Goal: Check status: Check status

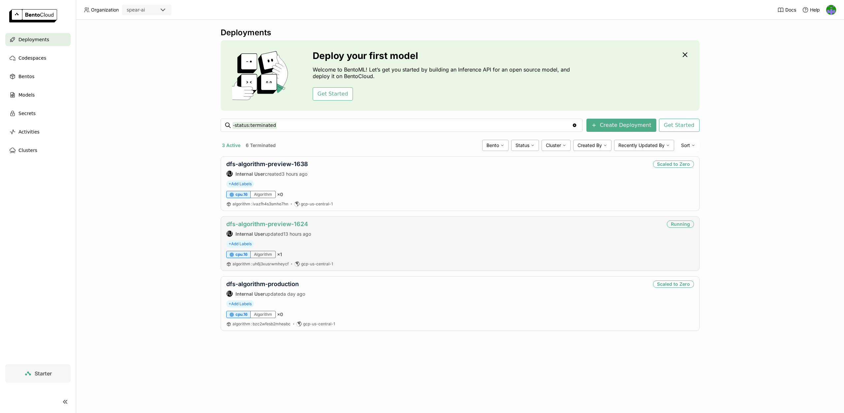
click at [299, 225] on link "dfs-algorithm-preview-1624" at bounding box center [267, 224] width 82 height 7
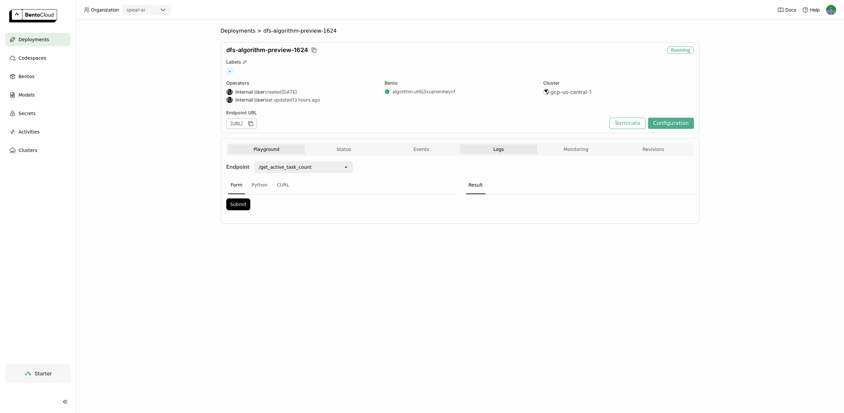
click at [492, 151] on button "Logs" at bounding box center [499, 149] width 78 height 10
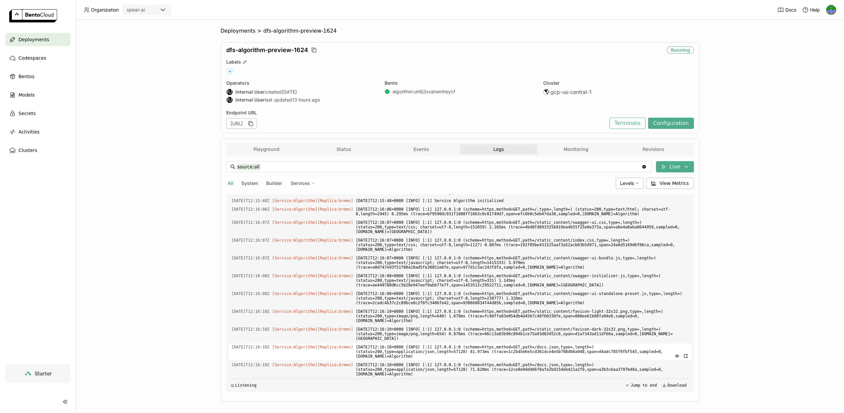
scroll to position [6, 0]
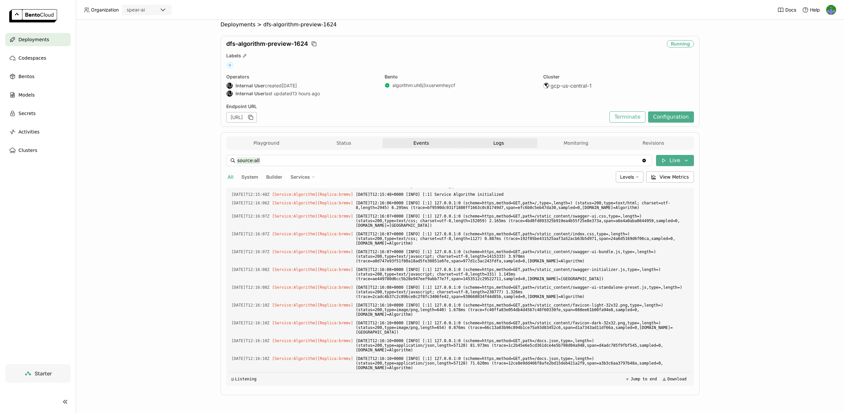
click at [435, 143] on button "Events" at bounding box center [422, 143] width 78 height 10
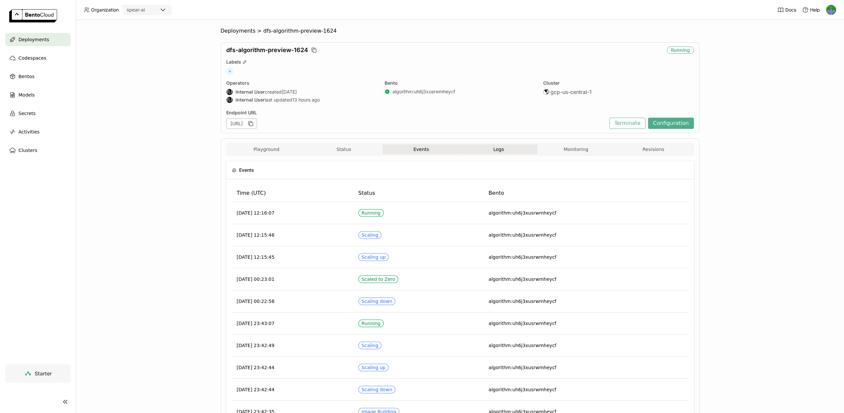
click at [485, 150] on button "Logs" at bounding box center [499, 149] width 78 height 10
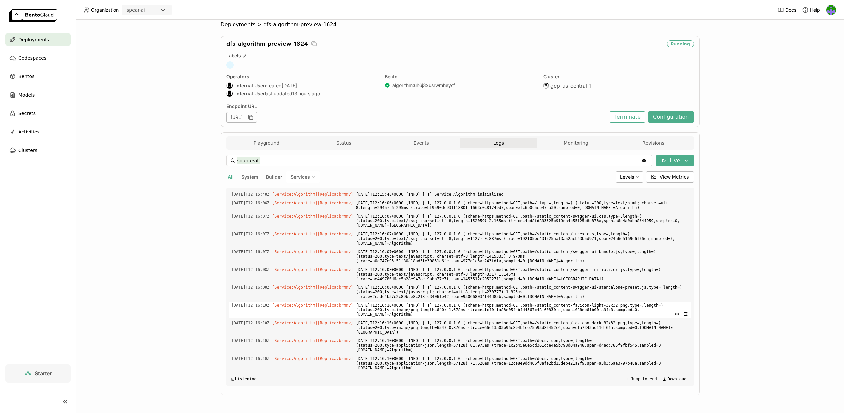
scroll to position [1521, 0]
click at [487, 0] on header "Organization spear-ai Docs Help" at bounding box center [422, 10] width 844 height 20
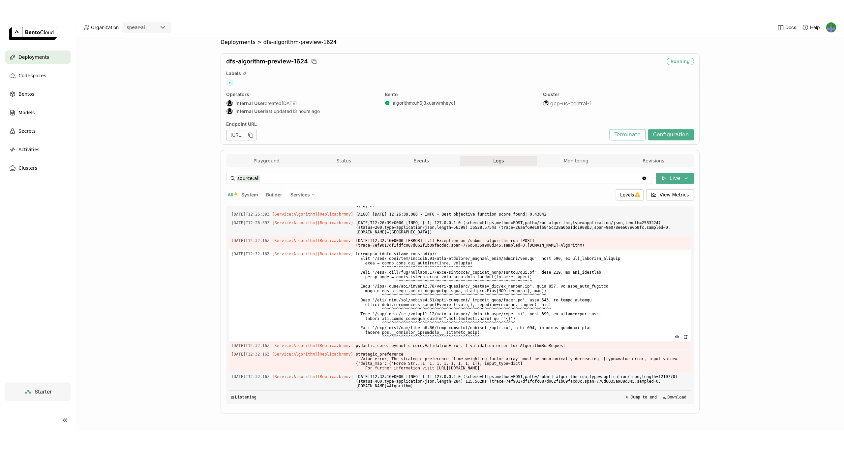
scroll to position [3038, 0]
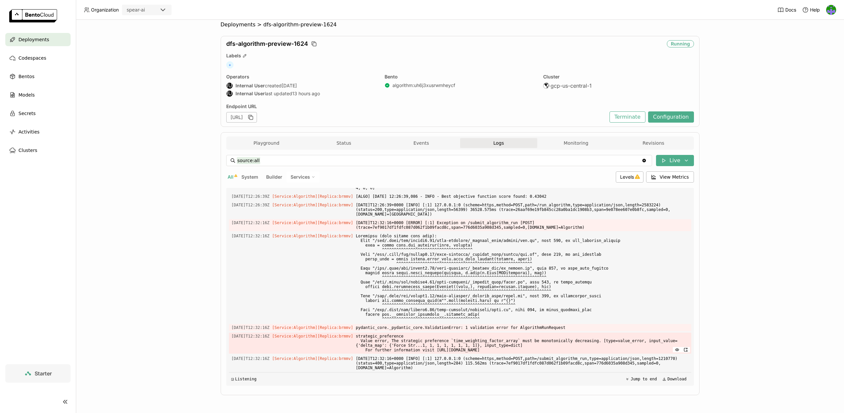
click at [596, 344] on span "strategic_preference Value error, The strategic preference `time_weighting_fact…" at bounding box center [522, 343] width 333 height 21
click at [597, 343] on span "strategic_preference Value error, The strategic preference `time_weighting_fact…" at bounding box center [522, 343] width 333 height 21
click at [747, 273] on div "Deployments > dfs-algorithm-preview-1624 dfs-algorithm-preview-1624 Running Lab…" at bounding box center [460, 216] width 768 height 393
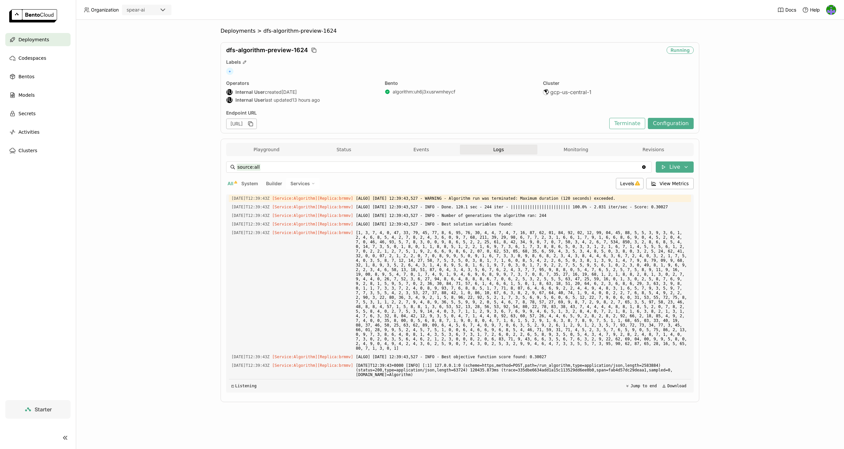
scroll to position [5617, 0]
click at [411, 150] on button "Events" at bounding box center [422, 149] width 78 height 10
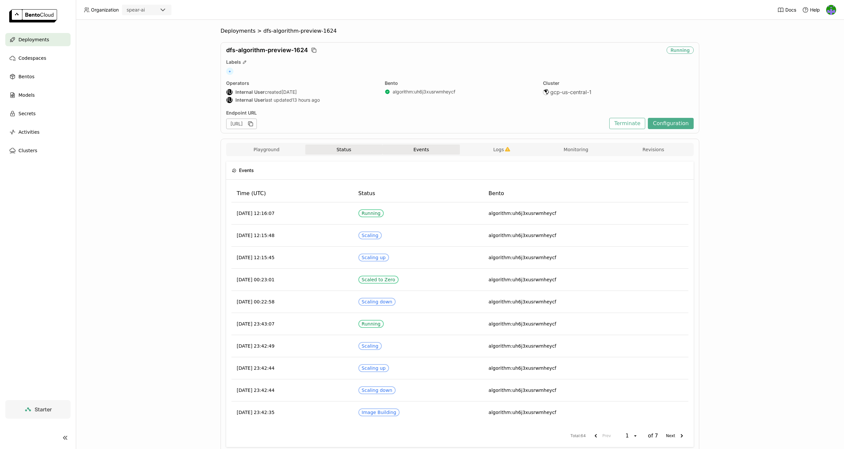
click at [355, 151] on button "Status" at bounding box center [344, 149] width 78 height 10
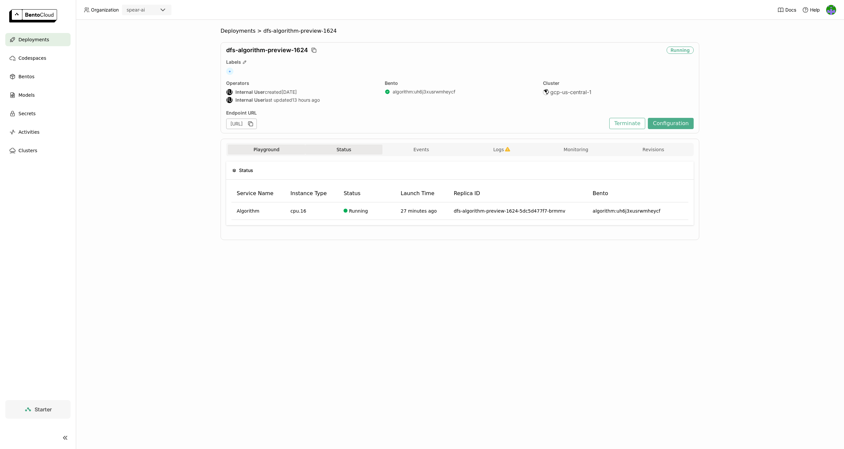
click at [276, 151] on button "Playground" at bounding box center [267, 149] width 78 height 10
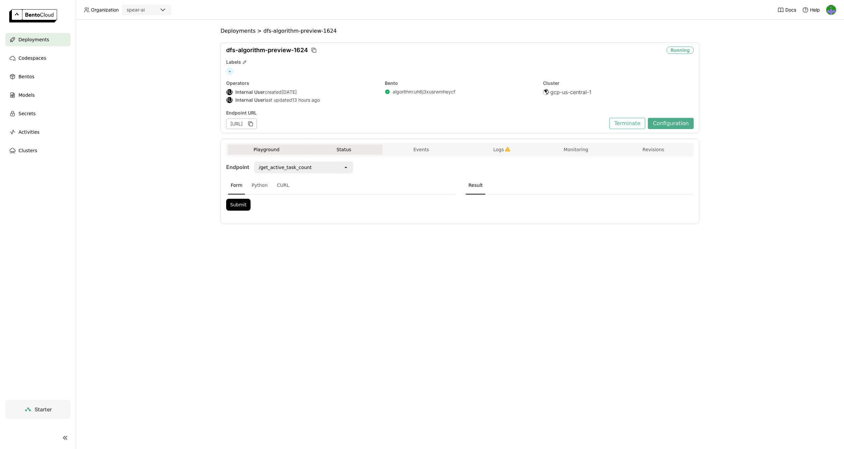
click at [369, 150] on button "Status" at bounding box center [344, 149] width 78 height 10
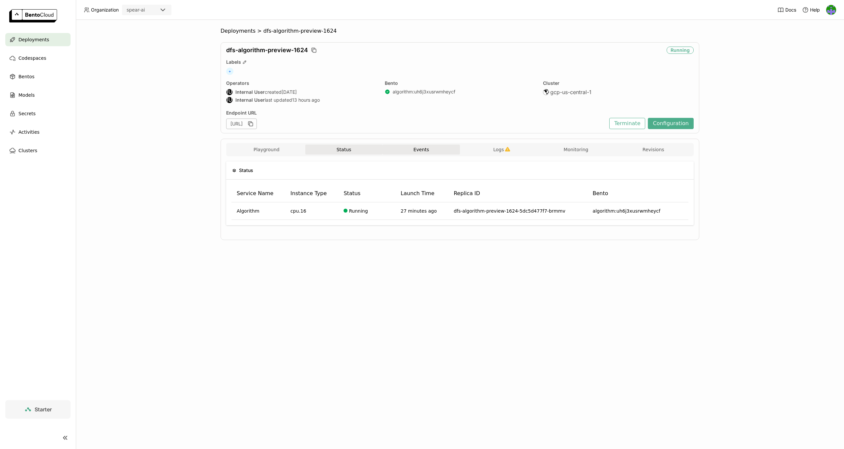
click at [421, 149] on button "Events" at bounding box center [422, 149] width 78 height 10
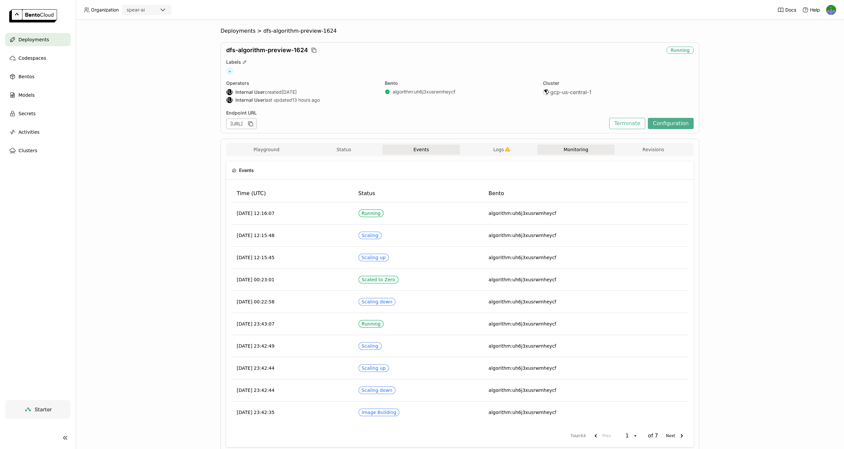
click at [589, 149] on button "Monitoring" at bounding box center [577, 149] width 78 height 10
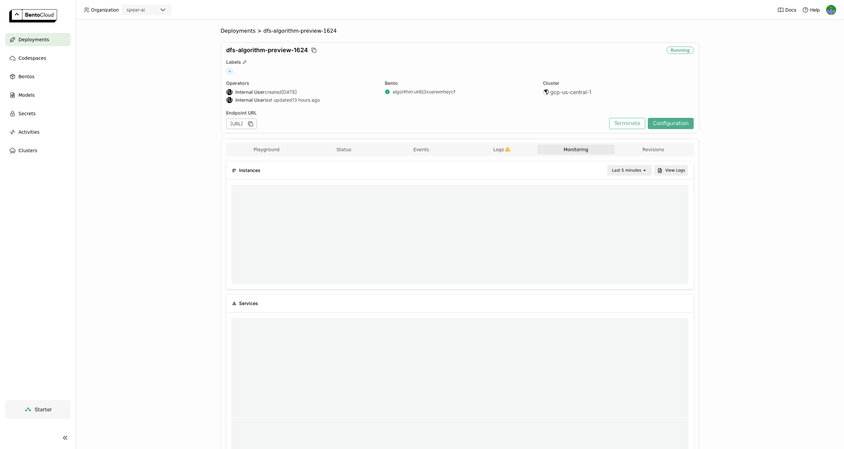
scroll to position [96, 454]
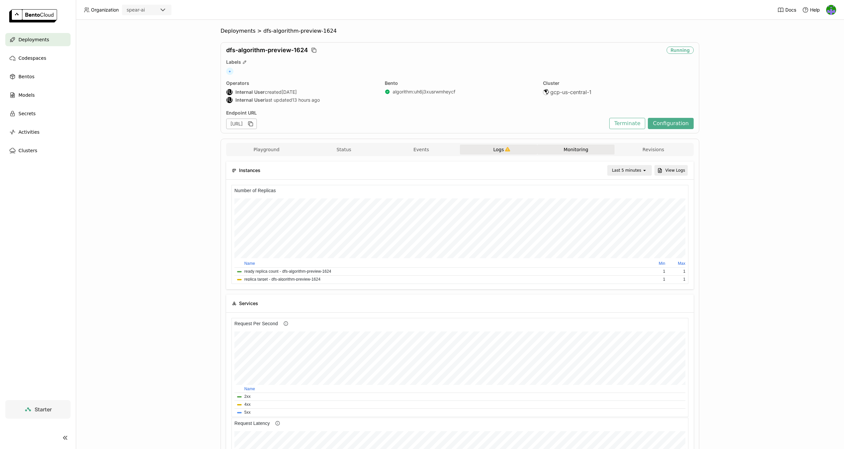
click at [505, 149] on icon "button" at bounding box center [508, 149] width 6 height 6
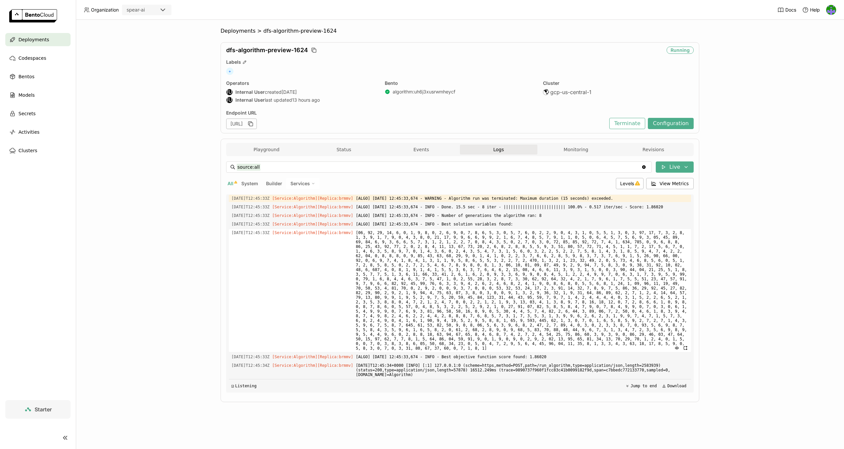
scroll to position [6139, 0]
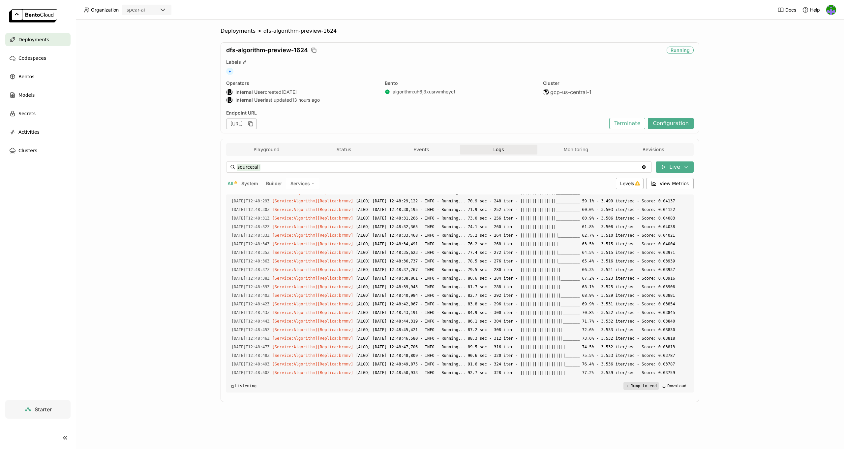
click at [634, 385] on button "Jump to end" at bounding box center [641, 386] width 35 height 8
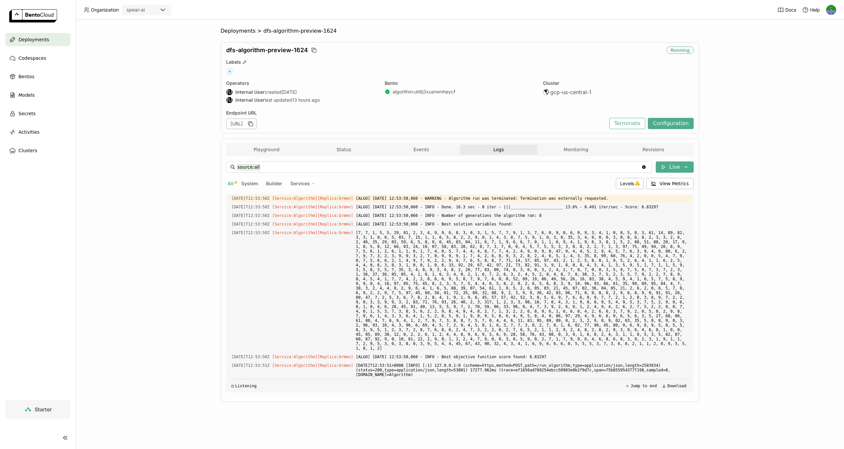
scroll to position [11590, 0]
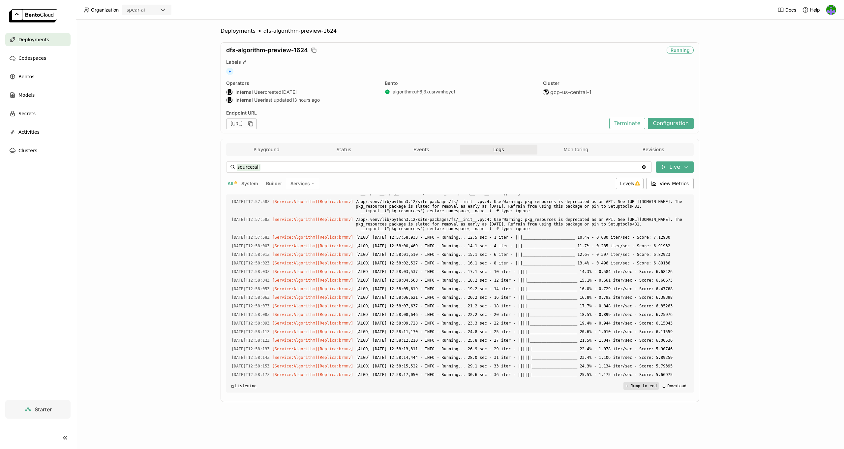
click at [628, 385] on button "Jump to end" at bounding box center [641, 386] width 35 height 8
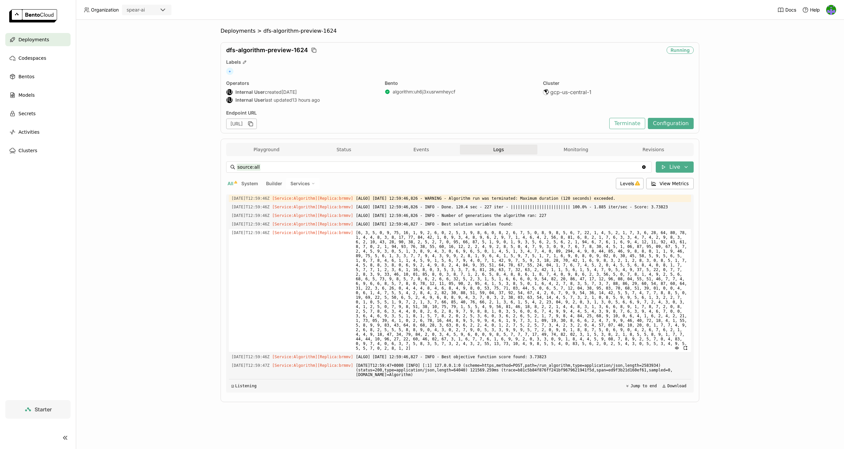
scroll to position [13172, 0]
